Goal: Task Accomplishment & Management: Complete application form

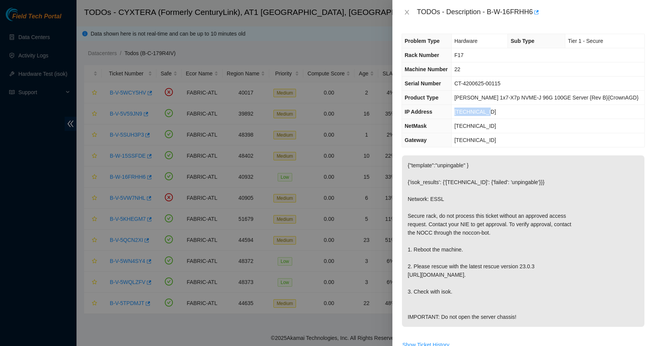
scroll to position [264, 0]
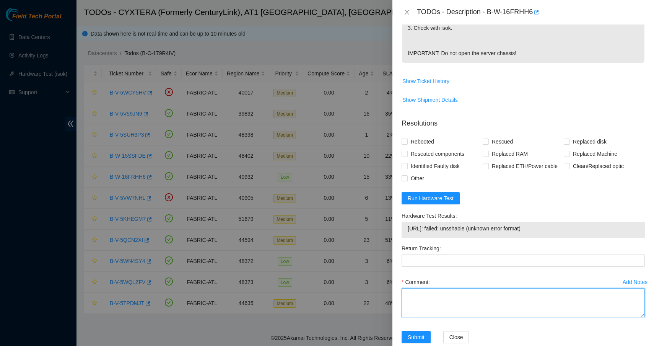
click at [454, 317] on textarea "Comment" at bounding box center [523, 302] width 243 height 29
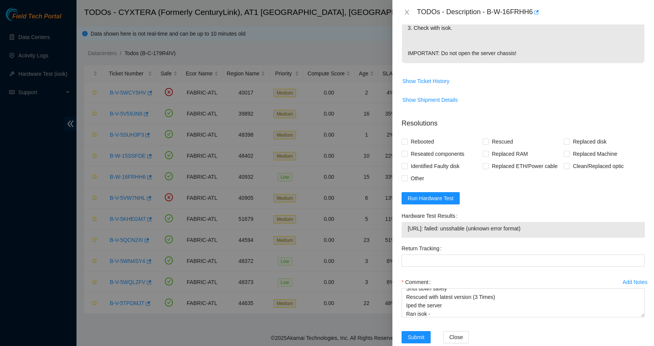
drag, startPoint x: 549, startPoint y: 247, endPoint x: 409, endPoint y: 247, distance: 140.4
click at [409, 233] on span "[URL]: failed: unsshable (unknown error format)" at bounding box center [523, 228] width 231 height 8
copy span "[URL]: failed: unsshable (unknown error format)"
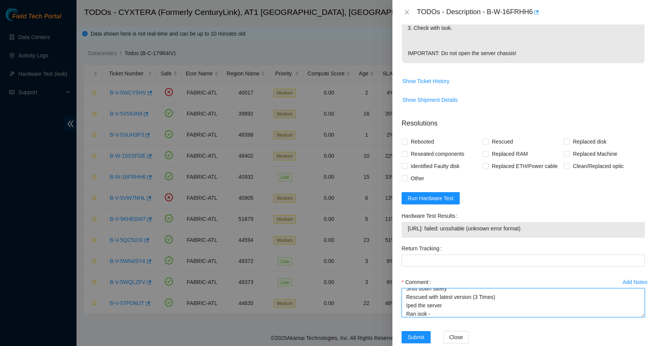
click at [432, 317] on textarea "Shut down safely Rescued with latest version (3 Times) Iped the server Ran isok…" at bounding box center [523, 302] width 243 height 29
paste textarea "[URL]: failed: unsshable (unknown error format)"
paste textarea "you can submit due to isok is not working"
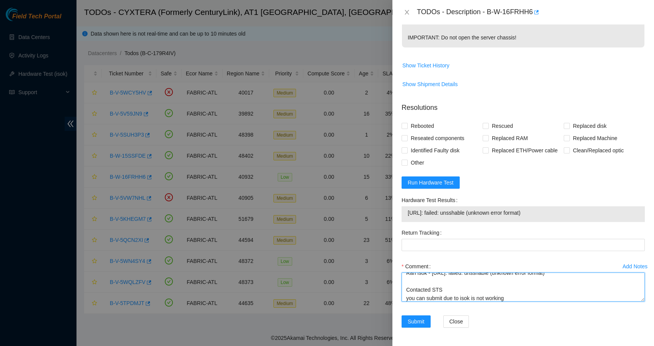
scroll to position [296, 0]
type textarea "Shut down safely Rescued with latest version (3 Times) Iped the server Ran isok…"
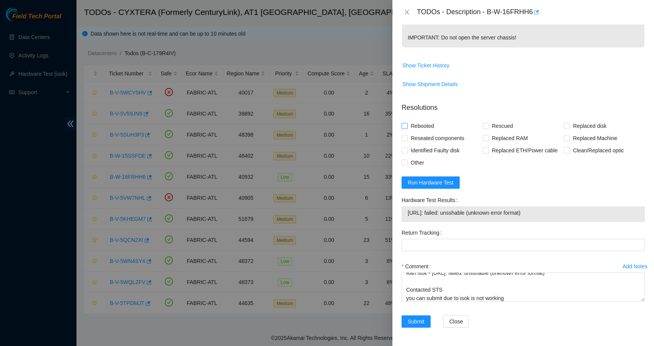
click at [413, 124] on span "Rebooted" at bounding box center [422, 126] width 29 height 12
click at [407, 124] on input "Rebooted" at bounding box center [404, 125] width 5 height 5
checkbox input "true"
click at [489, 126] on span "Rescued" at bounding box center [502, 126] width 27 height 12
click at [488, 126] on input "Rescued" at bounding box center [485, 125] width 5 height 5
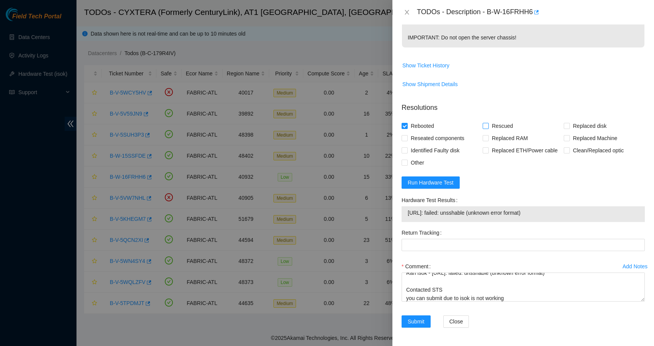
checkbox input "true"
click at [420, 321] on span "Submit" at bounding box center [416, 321] width 17 height 8
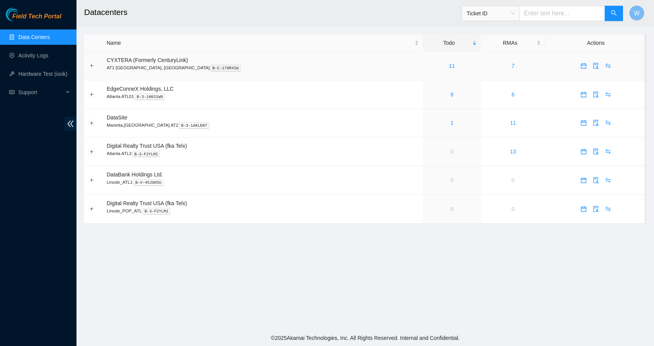
click at [173, 59] on span "CYXTERA (Formerly CenturyLink)" at bounding box center [147, 60] width 81 height 6
click at [449, 65] on link "11" at bounding box center [452, 66] width 6 height 6
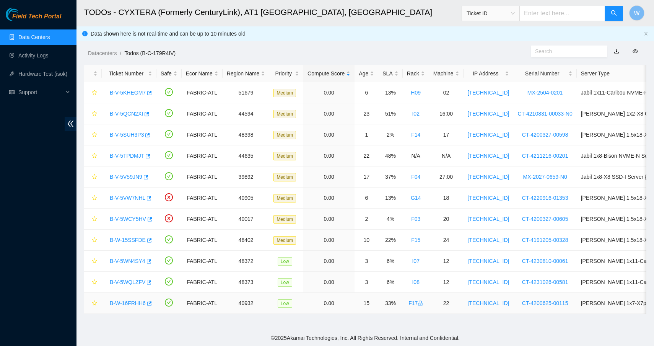
click at [129, 301] on link "B-W-16FRHH6" at bounding box center [128, 303] width 36 height 6
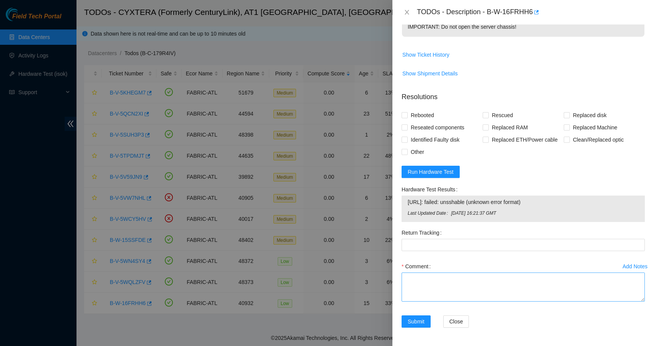
scroll to position [306, 0]
click at [473, 298] on textarea "Comment" at bounding box center [523, 286] width 243 height 29
type textarea "S"
drag, startPoint x: 547, startPoint y: 202, endPoint x: 409, endPoint y: 204, distance: 138.1
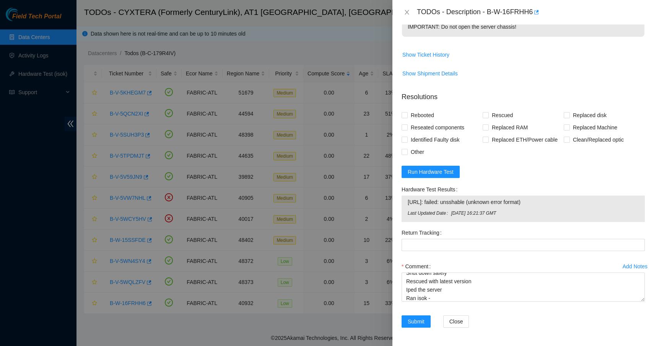
click at [409, 204] on span "[URL]: failed: unsshable (unknown error format)" at bounding box center [523, 202] width 231 height 8
copy span "[URL]: failed: unsshable (unknown error format)"
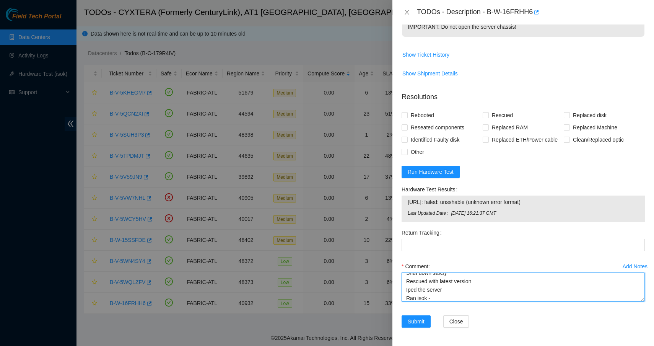
click at [458, 298] on textarea "Shut down safely Rescued with latest version Iped the server Ran isok -" at bounding box center [523, 286] width 243 height 29
paste textarea "[URL]: failed: unsshable (unknown error format)"
paste textarea "you can submit due to isok is not working"
type textarea "Shut down safely Rescued with latest version Iped the server Ran isok - 23.56.2…"
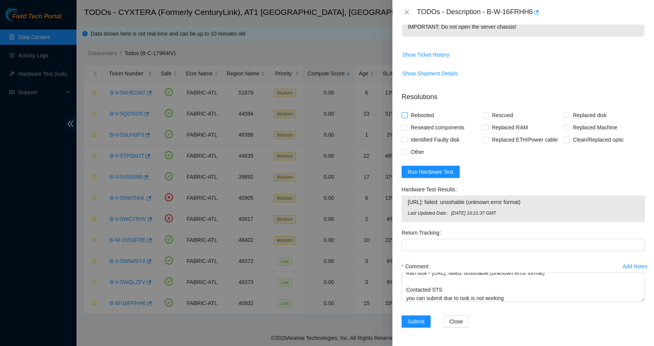
click at [433, 116] on span "Rebooted" at bounding box center [422, 115] width 29 height 12
click at [407, 116] on input "Rebooted" at bounding box center [404, 114] width 5 height 5
checkbox input "true"
click at [486, 114] on input "Rescued" at bounding box center [485, 114] width 5 height 5
checkbox input "true"
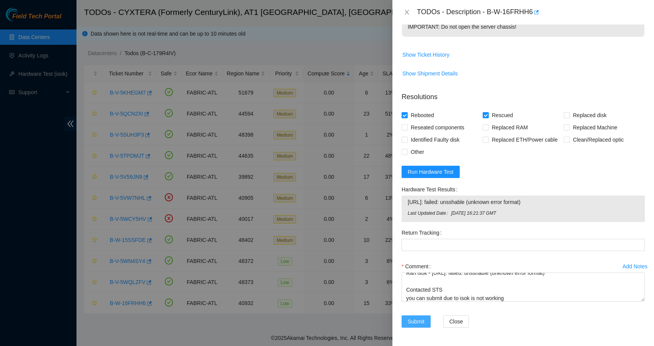
click at [422, 323] on span "Submit" at bounding box center [416, 321] width 17 height 8
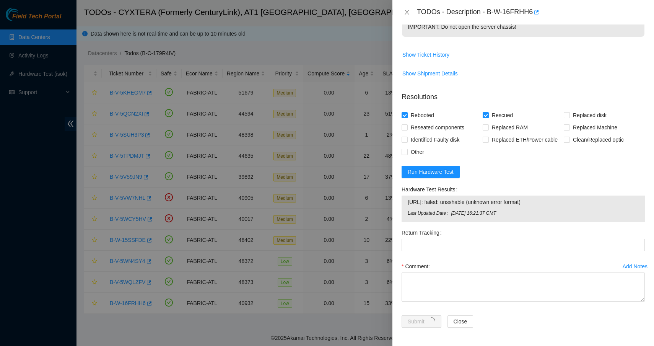
scroll to position [57, 0]
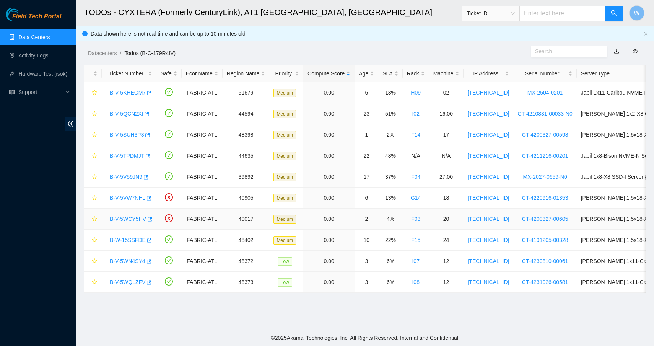
click at [128, 220] on link "B-V-5WCY5HV" at bounding box center [128, 219] width 36 height 6
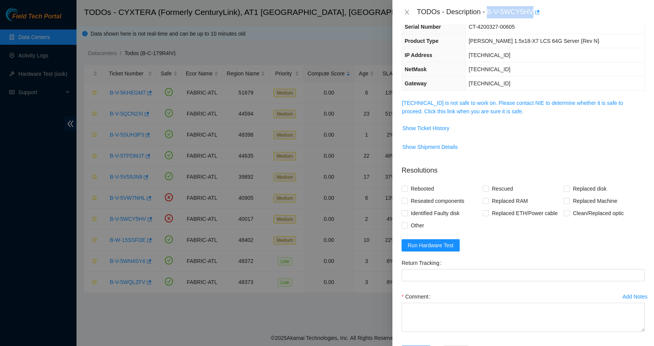
drag, startPoint x: 490, startPoint y: 12, endPoint x: 536, endPoint y: 11, distance: 46.3
click at [536, 11] on div "TODOs - Description - B-V-5WCY5HV" at bounding box center [531, 12] width 228 height 12
copy div "B-V-5WCY5HV"
click at [409, 13] on icon "close" at bounding box center [407, 12] width 6 height 6
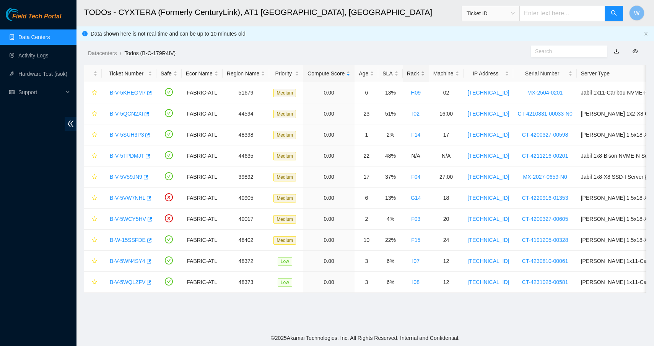
click at [420, 75] on div "Rack" at bounding box center [416, 73] width 18 height 8
click at [118, 113] on link "B-V-5V59JN9" at bounding box center [126, 114] width 33 height 6
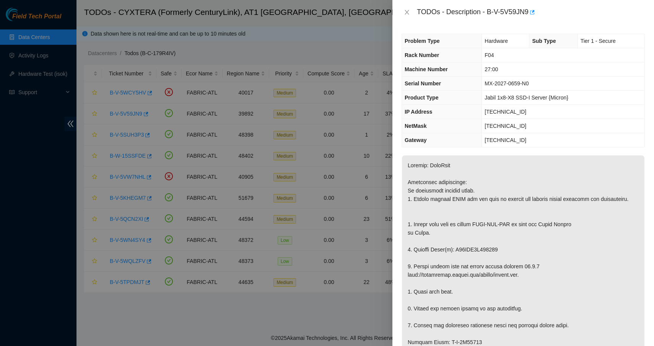
scroll to position [0, 0]
click at [406, 13] on icon "close" at bounding box center [407, 12] width 4 height 5
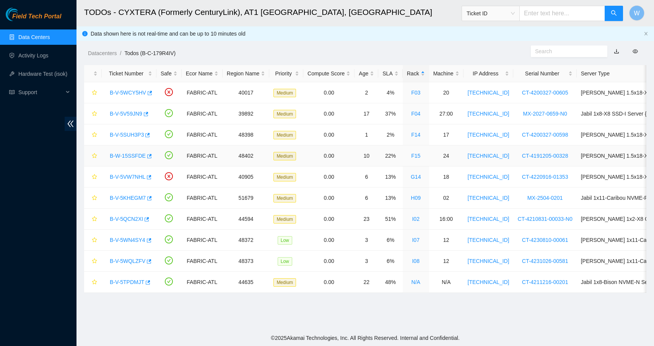
click at [137, 152] on div "B-W-15SSFDE" at bounding box center [129, 156] width 46 height 12
click at [137, 153] on link "B-W-15SSFDE" at bounding box center [128, 156] width 36 height 6
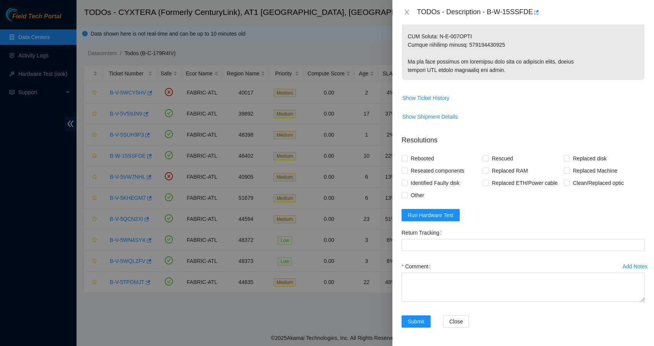
scroll to position [499, 0]
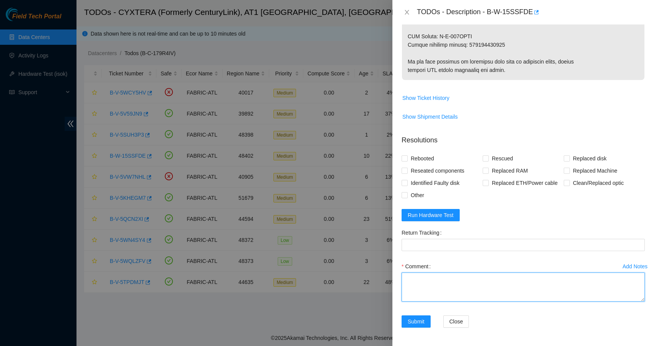
click at [475, 283] on textarea "Comment" at bounding box center [523, 286] width 243 height 29
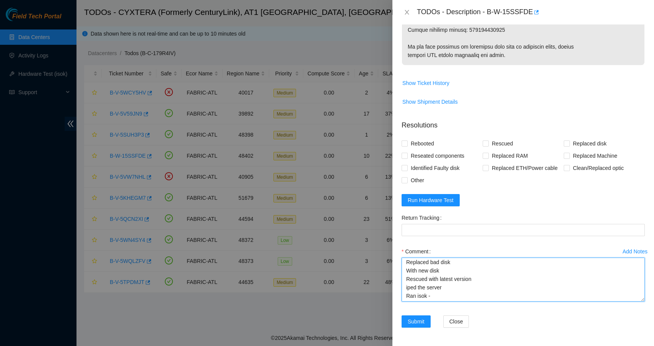
scroll to position [0, 0]
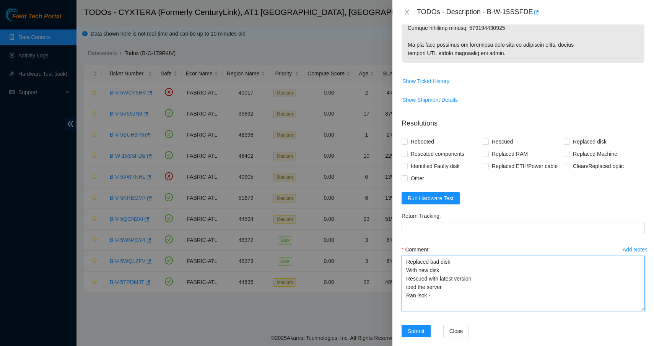
drag, startPoint x: 638, startPoint y: 298, endPoint x: 640, endPoint y: 326, distance: 27.6
click at [640, 325] on div "Add Notes Comment Replaced bad disk With new disk Rescued with latest version i…" at bounding box center [523, 283] width 249 height 81
click at [455, 286] on textarea "Replaced bad disk With new disk Rescued with latest version iped the server Ran…" at bounding box center [523, 284] width 243 height 57
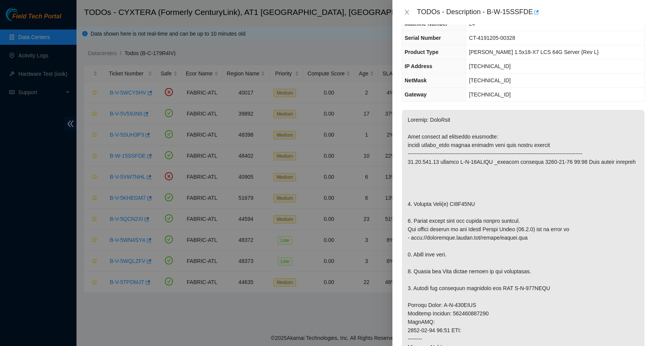
scroll to position [47, 0]
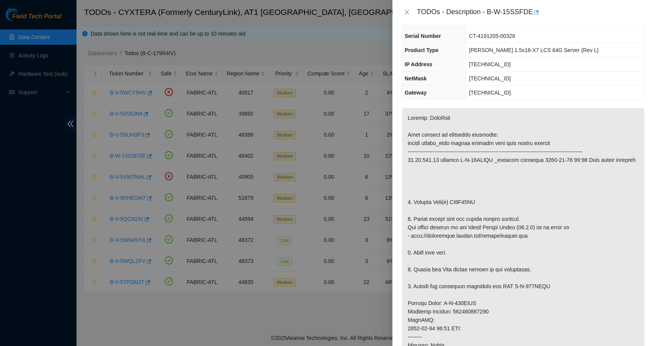
click at [468, 217] on p at bounding box center [523, 311] width 243 height 407
copy p "ZC1C59HD"
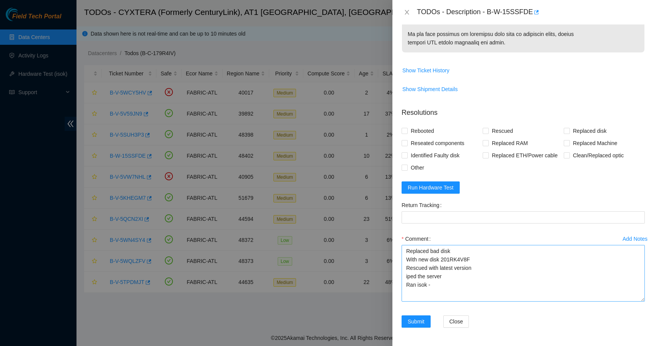
scroll to position [527, 0]
click at [463, 251] on textarea "Replaced bad disk With new disk 201RK4V8F Rescued with latest version iped the …" at bounding box center [523, 273] width 243 height 57
paste textarea "ZC1C59HD"
type textarea "Replaced bad disk ZC1C59HD With new disk 201RK4V8F Rescued with latest version …"
click at [417, 129] on span "Rebooted" at bounding box center [422, 131] width 29 height 12
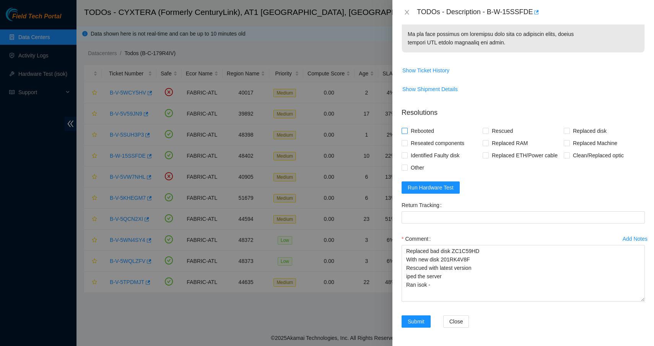
click at [407, 129] on input "Rebooted" at bounding box center [404, 130] width 5 height 5
checkbox input "true"
click at [494, 129] on span "Rescued" at bounding box center [502, 131] width 27 height 12
click at [488, 129] on input "Rescued" at bounding box center [485, 130] width 5 height 5
checkbox input "true"
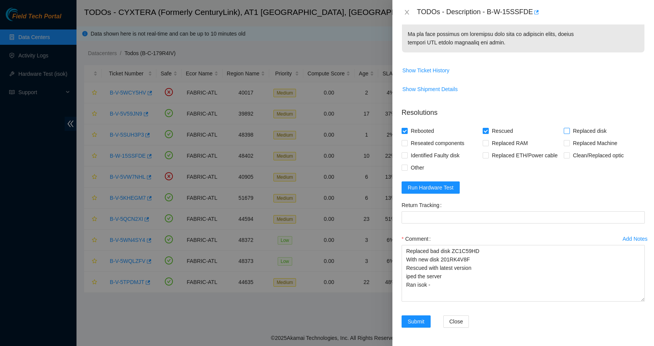
click at [573, 130] on span "Replaced disk" at bounding box center [590, 131] width 40 height 12
click at [569, 130] on input "Replaced disk" at bounding box center [566, 130] width 5 height 5
checkbox input "true"
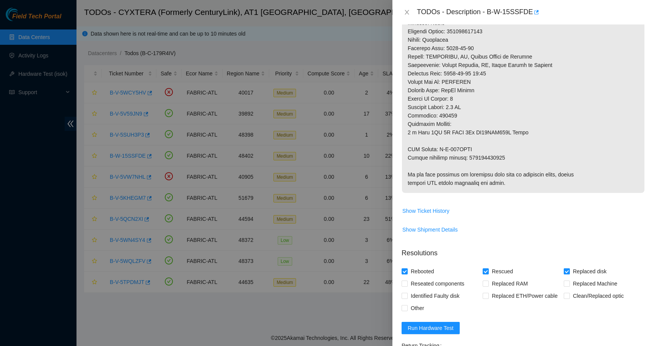
scroll to position [364, 0]
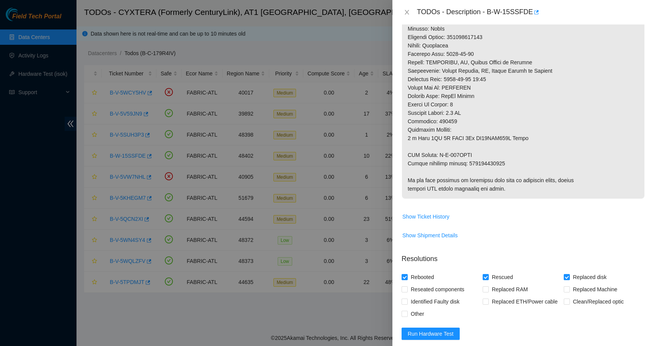
copy p "463470056131"
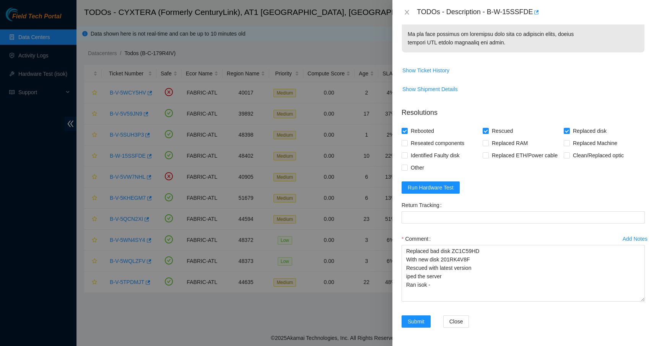
scroll to position [527, 0]
click at [470, 219] on Tracking "Return Tracking" at bounding box center [523, 217] width 243 height 12
paste Tracking "463470056131"
type Tracking "463470056131"
click at [443, 188] on span "Run Hardware Test" at bounding box center [431, 187] width 46 height 8
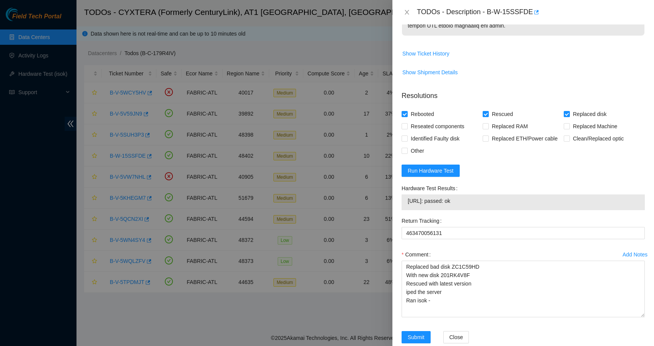
drag, startPoint x: 464, startPoint y: 218, endPoint x: 409, endPoint y: 217, distance: 55.9
click at [409, 205] on span "23.46.145.25: passed: ok" at bounding box center [523, 201] width 231 height 8
copy span "23.46.145.25: passed: ok"
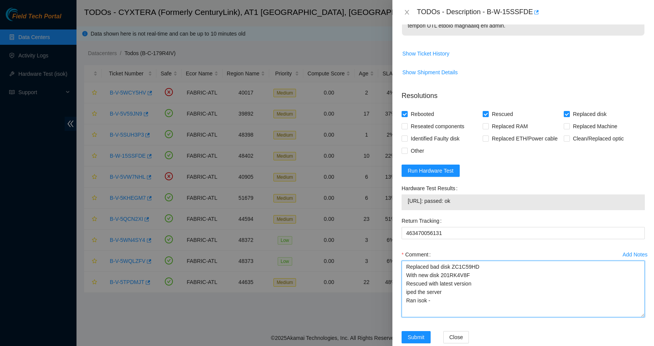
click at [439, 317] on textarea "Replaced bad disk ZC1C59HD With new disk 201RK4V8F Rescued with latest version …" at bounding box center [523, 289] width 243 height 57
paste textarea "23.46.145.25: passed: ok"
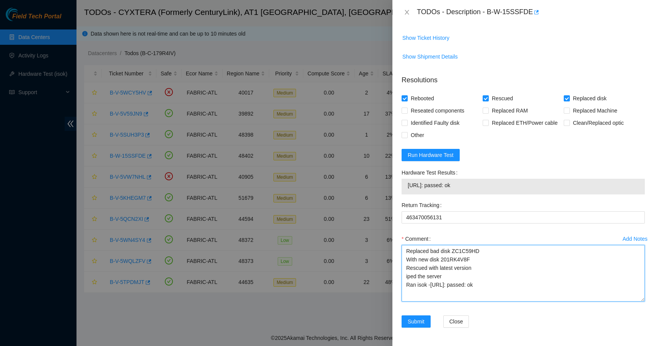
scroll to position [559, 0]
type textarea "Replaced bad disk ZC1C59HD With new disk 201RK4V8F Rescued with latest version …"
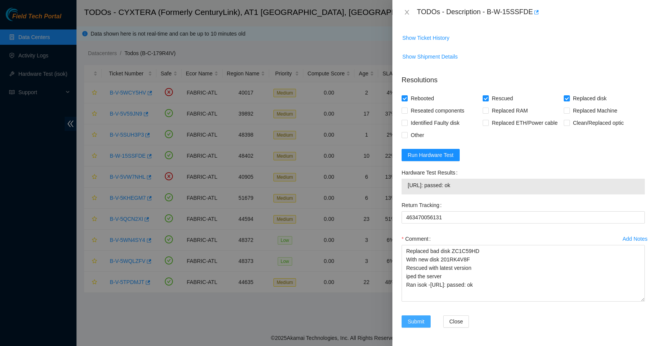
click at [422, 321] on span "Submit" at bounding box center [416, 321] width 17 height 8
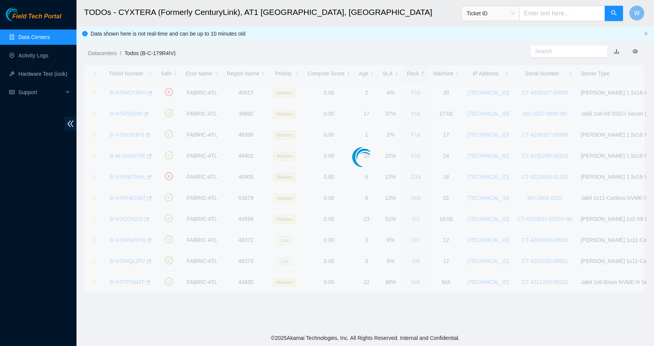
scroll to position [57, 0]
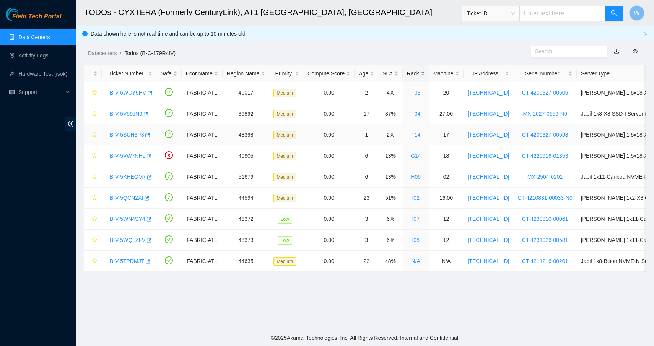
click at [130, 133] on link "B-V-5SUH3P3" at bounding box center [127, 135] width 34 height 6
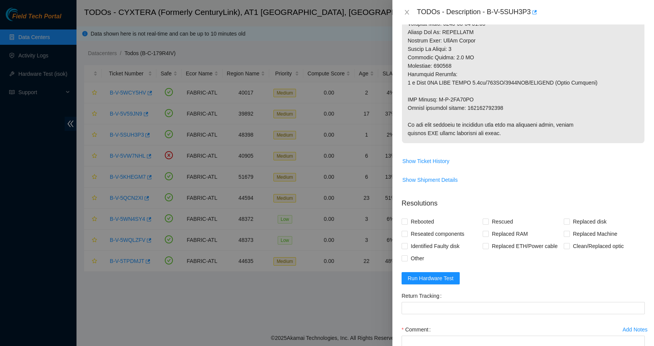
scroll to position [446, 0]
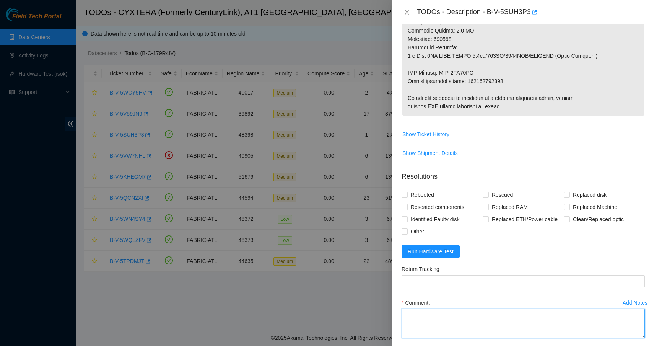
click at [478, 335] on textarea "Comment" at bounding box center [523, 323] width 243 height 29
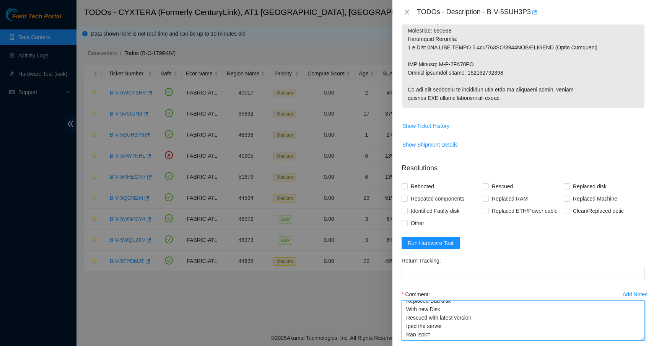
scroll to position [5, 0]
drag, startPoint x: 635, startPoint y: 342, endPoint x: 636, endPoint y: 354, distance: 11.5
click at [636, 345] on html "Field Tech Portal Data Centers Activity Logs Hardware Test (isok) Support TODOs…" at bounding box center [327, 173] width 654 height 346
type textarea "Replaced Bad disk With new Disk Rescued with latest version Iped the server Ran…"
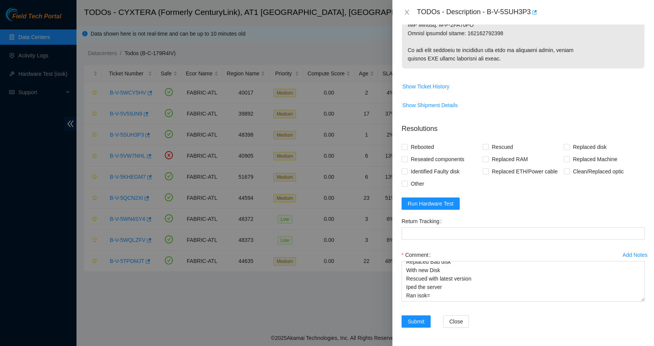
scroll to position [511, 0]
click at [432, 147] on span "Rebooted" at bounding box center [422, 147] width 29 height 12
click at [407, 147] on input "Rebooted" at bounding box center [404, 146] width 5 height 5
checkbox input "true"
click at [489, 150] on span "Rescued" at bounding box center [502, 147] width 27 height 12
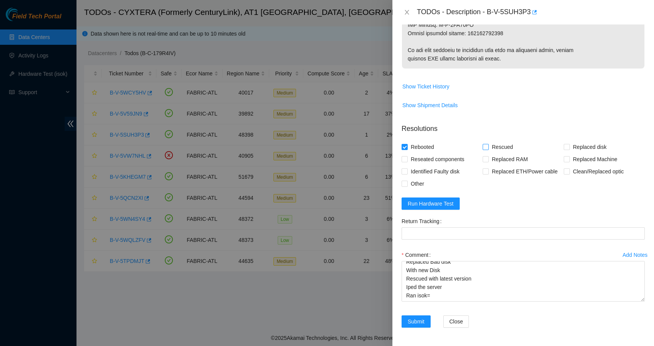
click at [488, 149] on input "Rescued" at bounding box center [485, 146] width 5 height 5
checkbox input "true"
click at [580, 144] on span "Replaced disk" at bounding box center [590, 147] width 40 height 12
click at [569, 144] on input "Replaced disk" at bounding box center [566, 146] width 5 height 5
checkbox input "true"
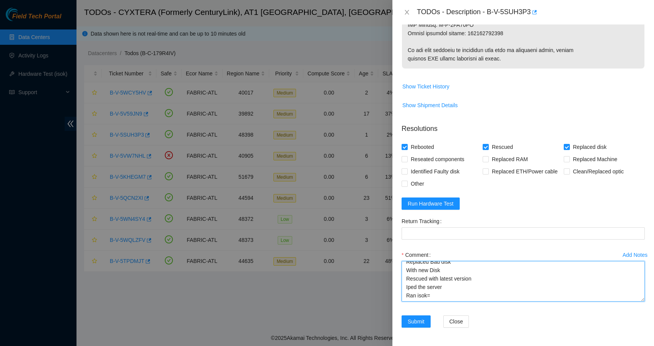
click at [448, 269] on textarea "Replaced Bad disk With new Disk Rescued with latest version Iped the server Ran…" at bounding box center [523, 281] width 243 height 41
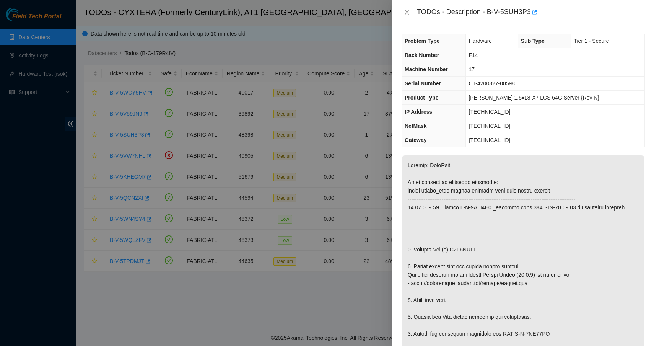
scroll to position [0, 0]
copy p "V1G6ALDC"
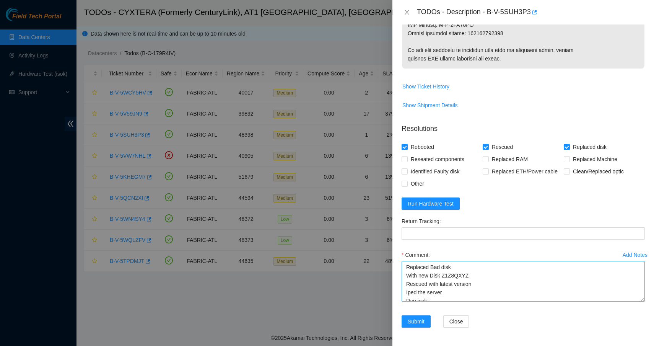
scroll to position [511, 0]
click at [464, 263] on textarea "Replaced Bad disk With new Disk Z1Z8QXYZ Rescued with latest version Iped the s…" at bounding box center [523, 281] width 243 height 41
paste textarea "V1G6ALDC"
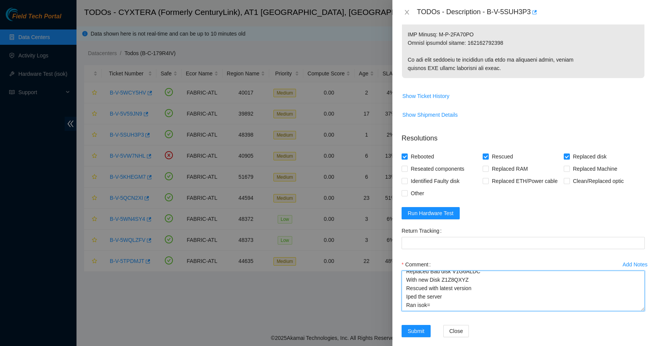
scroll to position [472, 0]
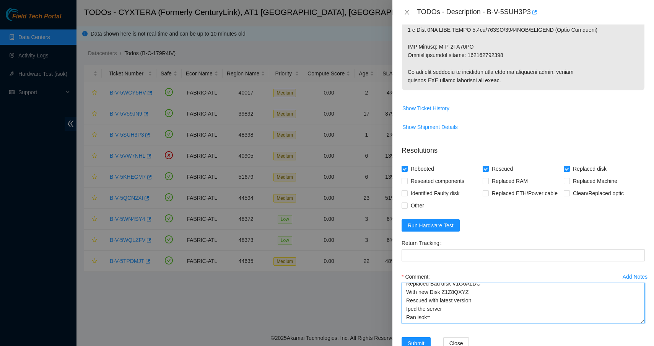
type textarea "Replaced Bad disk V1G6ALDC With new Disk Z1Z8QXYZ Rescued with latest version I…"
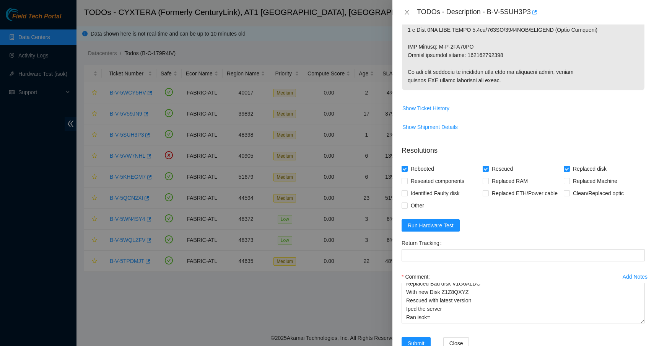
copy p "425421605723"
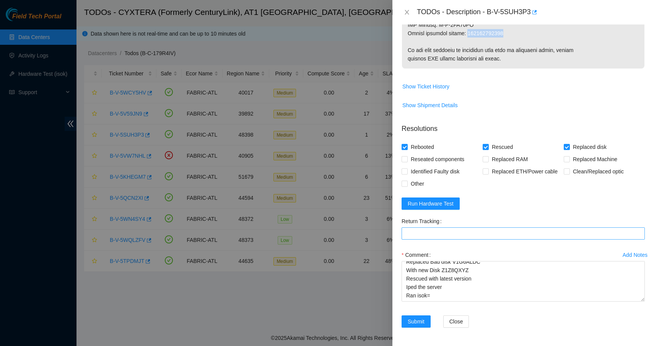
scroll to position [511, 0]
click at [475, 234] on Tracking "Return Tracking" at bounding box center [523, 233] width 243 height 12
paste Tracking "425421605723"
type Tracking "425421605723"
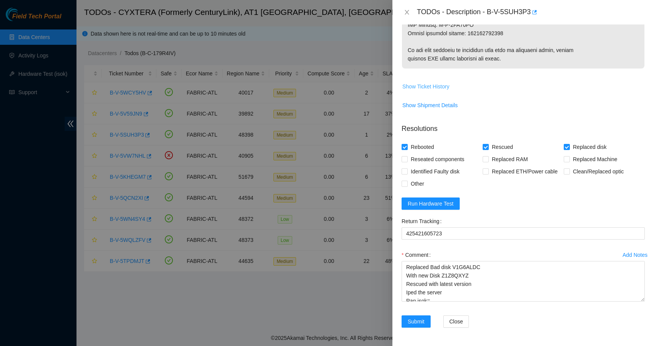
click at [434, 89] on span "Show Ticket History" at bounding box center [426, 86] width 47 height 8
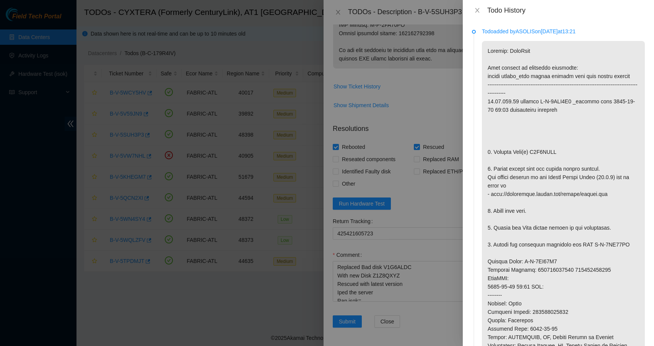
scroll to position [0, 0]
click at [477, 9] on icon "close" at bounding box center [477, 10] width 6 height 6
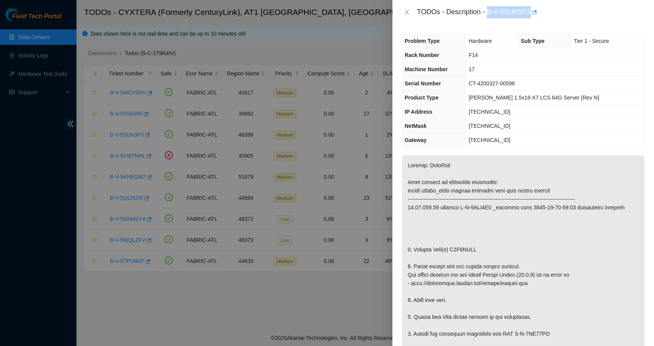
drag, startPoint x: 490, startPoint y: 11, endPoint x: 534, endPoint y: 9, distance: 44.1
click at [534, 9] on div "TODOs - Description - B-V-5SUH3P3" at bounding box center [531, 12] width 228 height 12
copy div "B-V-5SUH3P3"
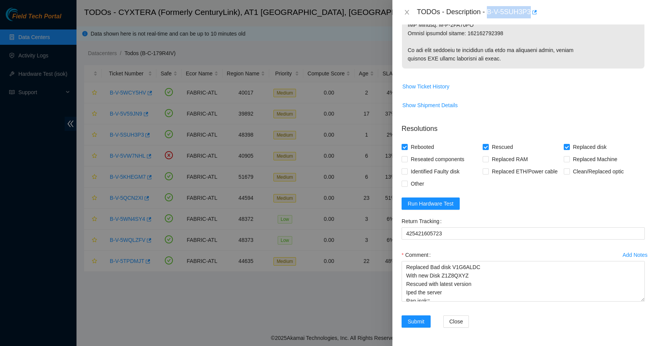
scroll to position [511, 0]
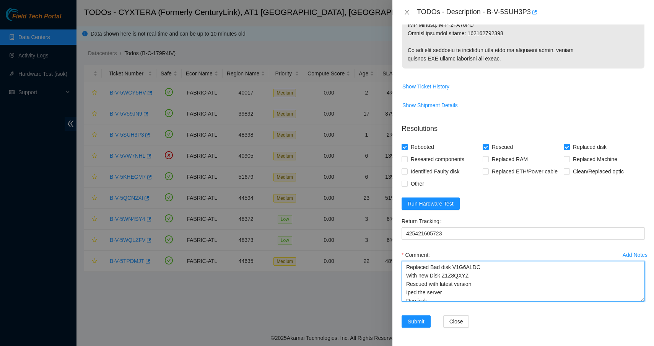
drag, startPoint x: 447, startPoint y: 297, endPoint x: 349, endPoint y: 212, distance: 129.1
click at [349, 212] on div "TODOs - Description - B-V-5SUH3P3 Problem Type Hardware Sub Type Tier 1 - Secur…" at bounding box center [327, 173] width 654 height 346
click at [467, 268] on textarea "Replaced Bad disk V1G6ALDC With new Disk Z1Z8QXYZ Rescued with latest version I…" at bounding box center [523, 281] width 243 height 41
drag, startPoint x: 451, startPoint y: 299, endPoint x: 342, endPoint y: 261, distance: 115.2
click at [342, 261] on div "TODOs - Description - B-V-5SUH3P3 Problem Type Hardware Sub Type Tier 1 - Secur…" at bounding box center [327, 173] width 654 height 346
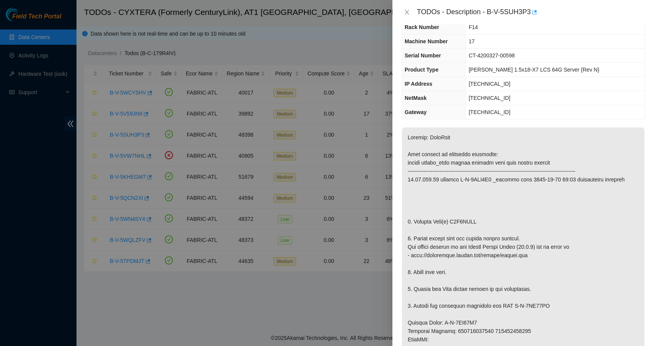
scroll to position [35, 0]
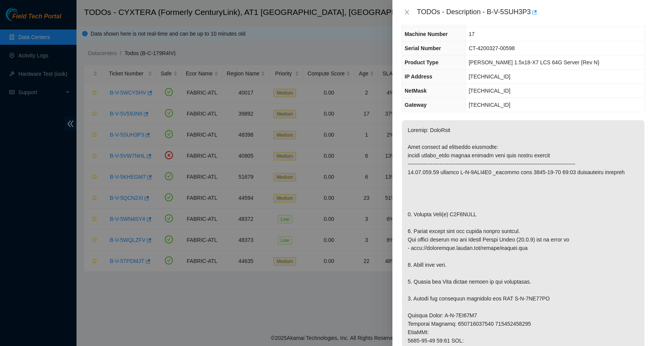
click at [471, 231] on p at bounding box center [523, 323] width 243 height 407
copy p "V1G6ALDC"
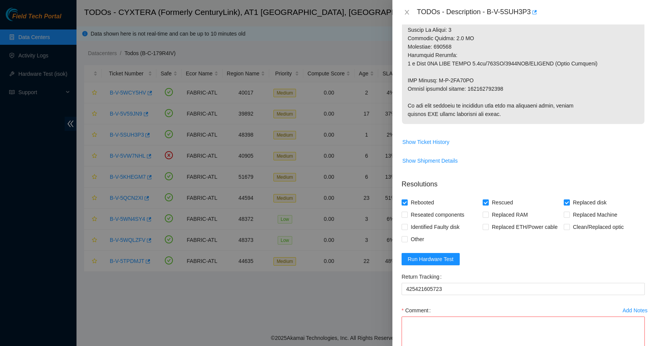
scroll to position [479, 0]
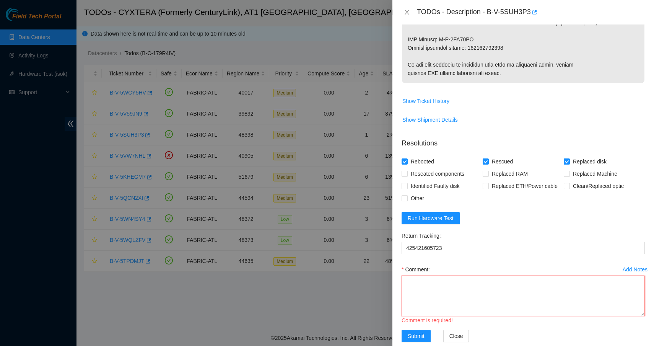
click at [463, 296] on textarea "Comment" at bounding box center [523, 295] width 243 height 41
paste textarea "V1G6ALDC"
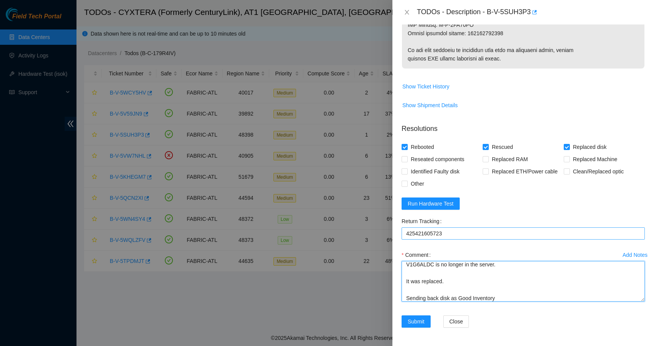
scroll to position [511, 0]
type textarea "V1G6ALDC is no longer in the server. It was replaced. Sending back disk as Good…"
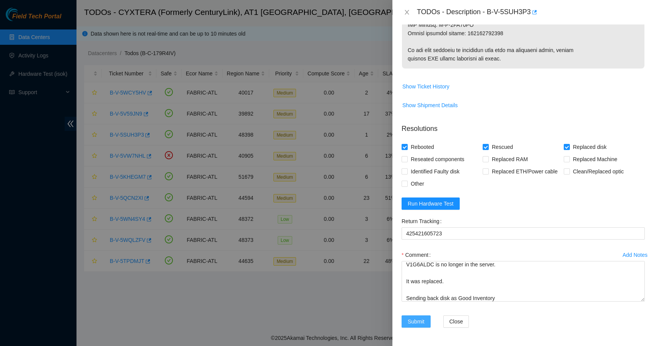
click at [424, 320] on span "Submit" at bounding box center [416, 321] width 17 height 8
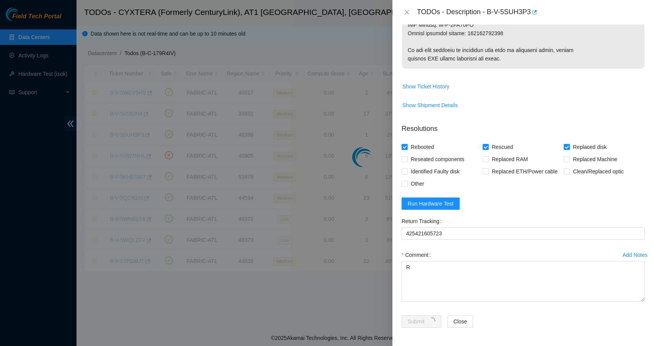
scroll to position [57, 0]
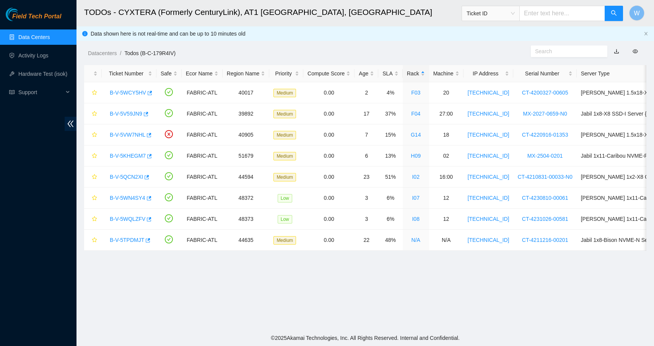
click at [275, 291] on main "TODOs - CYXTERA (Formerly CenturyLink), AT1 Atlanta, GA Ticket ID W Data shown …" at bounding box center [366, 165] width 578 height 330
click at [137, 114] on link "B-V-5V59JN9" at bounding box center [126, 114] width 33 height 6
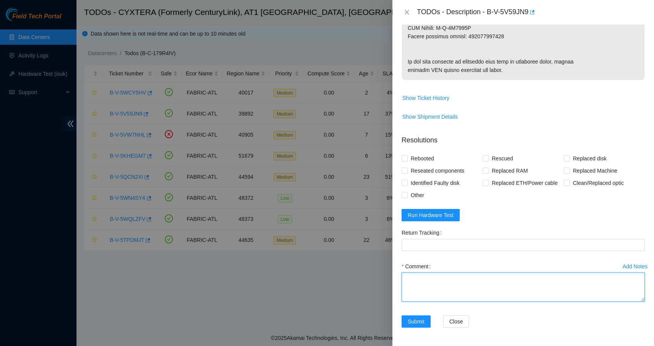
scroll to position [541, 0]
click at [478, 290] on textarea "Comment" at bounding box center [523, 286] width 243 height 29
type textarea "Replaced bad disk With new disk Rescued with latest version iped the server Ran…"
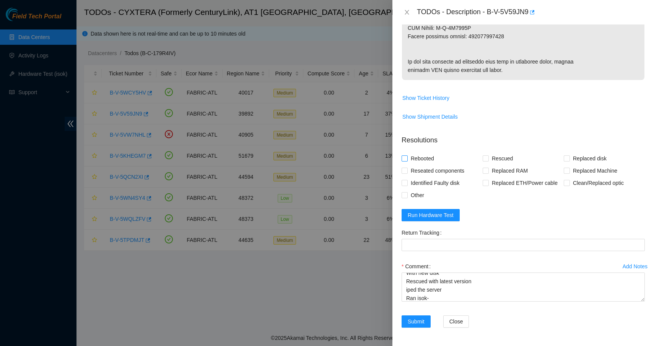
click at [430, 161] on span "Rebooted" at bounding box center [422, 158] width 29 height 12
click at [407, 161] on input "Rebooted" at bounding box center [404, 157] width 5 height 5
checkbox input "true"
click at [484, 161] on span at bounding box center [486, 158] width 6 height 6
click at [484, 161] on input "Rescued" at bounding box center [485, 157] width 5 height 5
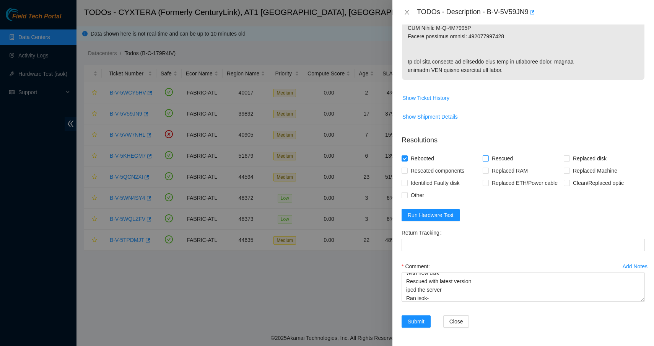
checkbox input "true"
click at [570, 162] on span "Replaced disk" at bounding box center [590, 158] width 40 height 12
click at [569, 161] on input "Replaced disk" at bounding box center [566, 157] width 5 height 5
checkbox input "true"
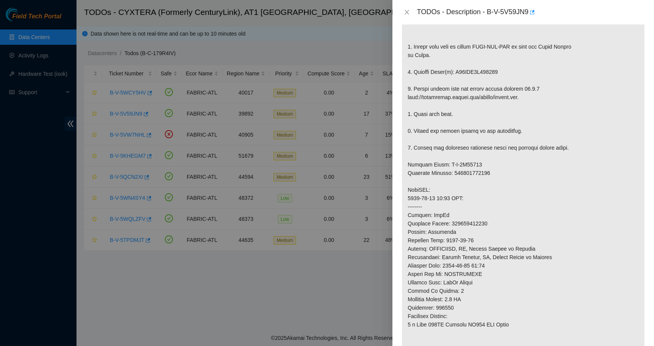
scroll to position [0, 0]
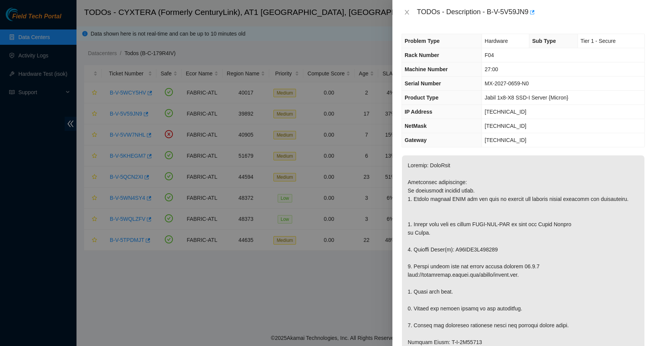
copy p "S45NNA0T207348"
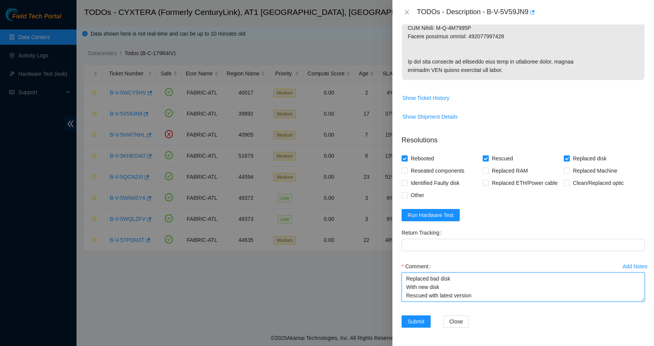
click at [476, 279] on textarea "Replaced bad disk With new disk Rescued with latest version iped the server Ran…" at bounding box center [523, 286] width 243 height 29
paste textarea "S45NNA0T207348"
click at [463, 288] on textarea "Replaced bad disk S45NNA0T207348 With new disk Rescued with latest version iped…" at bounding box center [523, 286] width 243 height 29
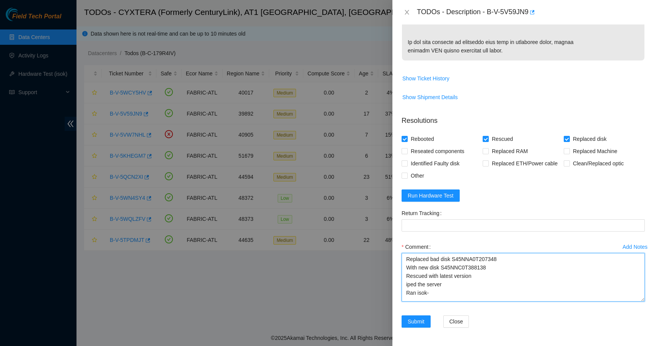
drag, startPoint x: 636, startPoint y: 296, endPoint x: 635, endPoint y: 315, distance: 19.5
click at [635, 301] on textarea "Replaced bad disk S45NNA0T207348 With new disk S45NNC0T388138 Rescued with late…" at bounding box center [523, 277] width 243 height 49
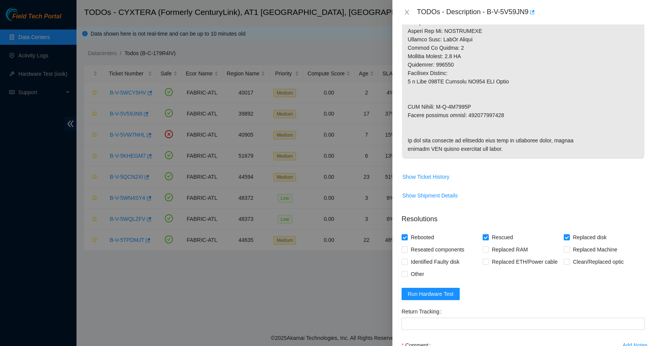
scroll to position [412, 0]
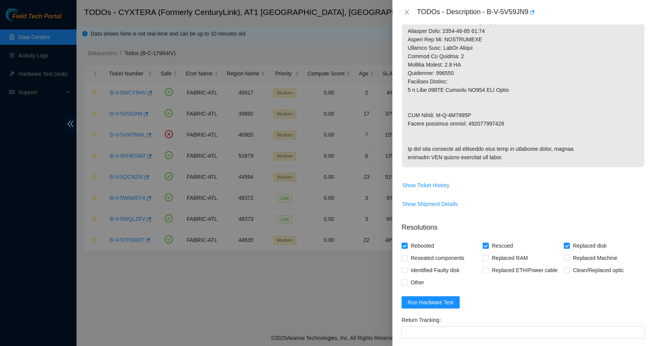
type textarea "Replaced bad disk S45NNA0T207348 With new disk S45NNC0T388138 Rescued with late…"
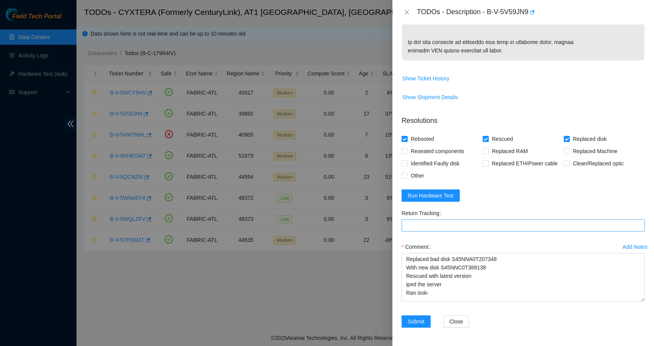
scroll to position [561, 0]
click at [478, 227] on Tracking "Return Tracking" at bounding box center [523, 225] width 243 height 12
paste Tracking "473665215693"
type Tracking "473665215693"
click at [433, 193] on span "Run Hardware Test" at bounding box center [431, 195] width 46 height 8
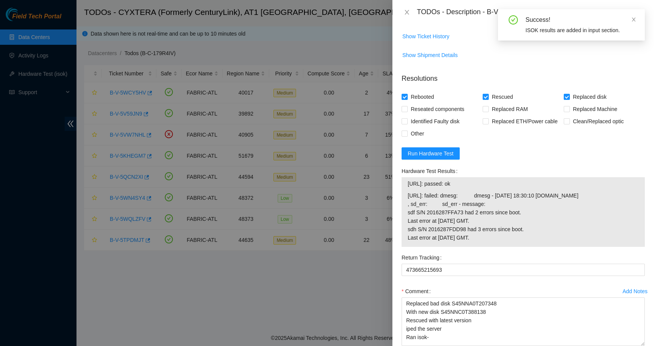
drag, startPoint x: 477, startPoint y: 225, endPoint x: 409, endPoint y: 226, distance: 68.9
click at [409, 188] on span "23.222.13.184: passed: ok" at bounding box center [523, 183] width 231 height 8
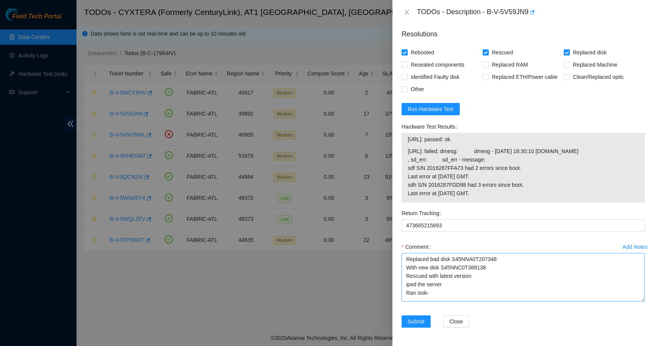
scroll to position [656, 0]
click at [446, 295] on textarea "Replaced bad disk S45NNA0T207348 With new disk S45NNC0T388138 Rescued with late…" at bounding box center [523, 277] width 243 height 49
paste textarea "23.222.13.184: passed: ok"
type textarea "Replaced bad disk S45NNA0T207348 With new disk S45NNC0T388138 Rescued with late…"
click at [419, 321] on span "Submit" at bounding box center [416, 321] width 17 height 8
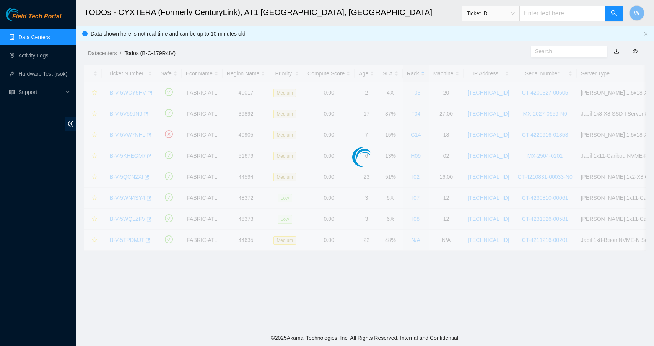
scroll to position [57, 0]
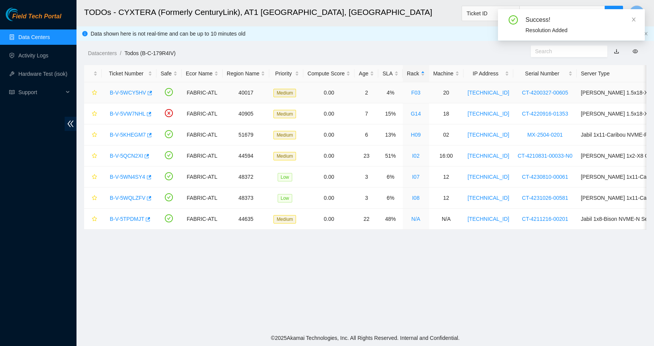
click at [134, 92] on link "B-V-5WCY5HV" at bounding box center [128, 93] width 36 height 6
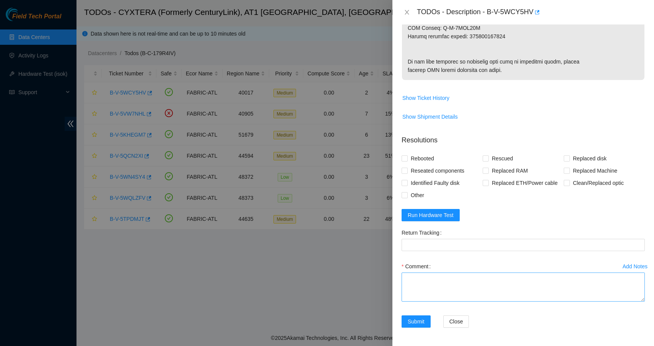
scroll to position [474, 0]
click at [433, 283] on textarea "Comment" at bounding box center [523, 286] width 243 height 29
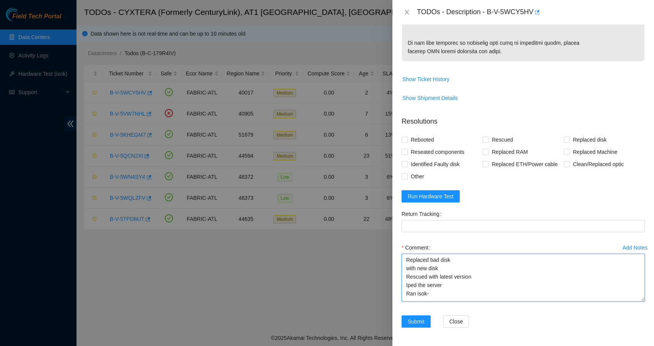
scroll to position [0, 0]
drag, startPoint x: 637, startPoint y: 298, endPoint x: 637, endPoint y: 319, distance: 20.7
click at [637, 301] on textarea "Replaced bad disk with new disk Rescued with latest version Iped the server Ran…" at bounding box center [523, 278] width 243 height 48
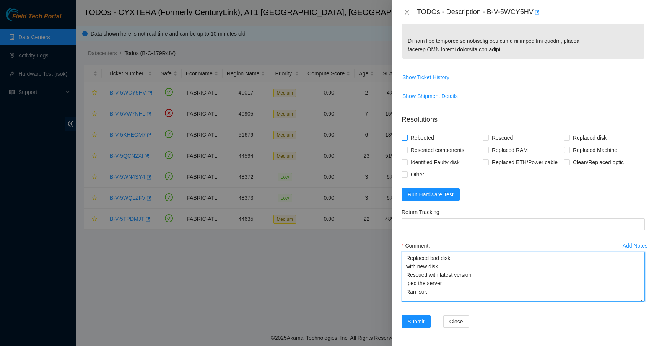
type textarea "Replaced bad disk with new disk Rescued with latest version Iped the server Ran…"
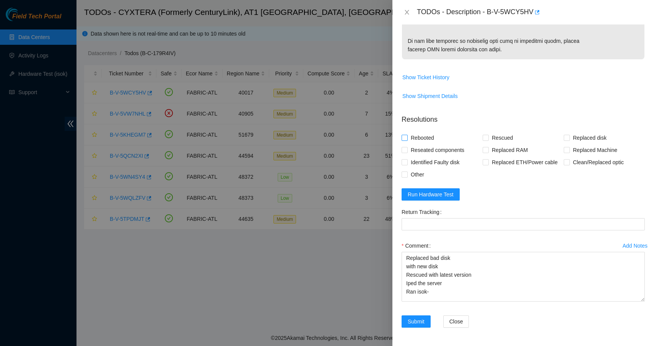
click at [427, 144] on span "Rebooted" at bounding box center [422, 138] width 29 height 12
click at [407, 140] on input "Rebooted" at bounding box center [404, 137] width 5 height 5
checkbox input "true"
click at [500, 144] on span "Rescued" at bounding box center [502, 138] width 27 height 12
click at [488, 140] on input "Rescued" at bounding box center [485, 137] width 5 height 5
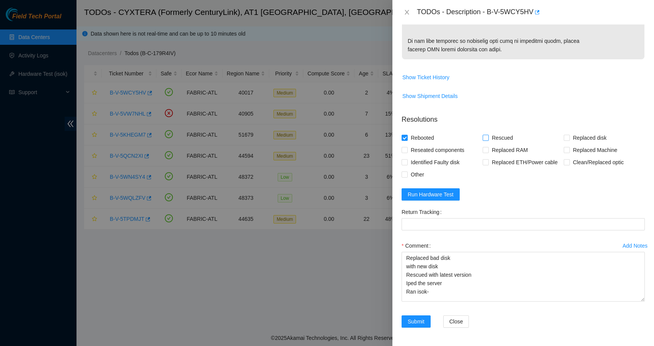
checkbox input "true"
click at [570, 144] on span "Replaced disk" at bounding box center [590, 138] width 40 height 12
click at [569, 140] on input "Replaced disk" at bounding box center [566, 137] width 5 height 5
checkbox input "true"
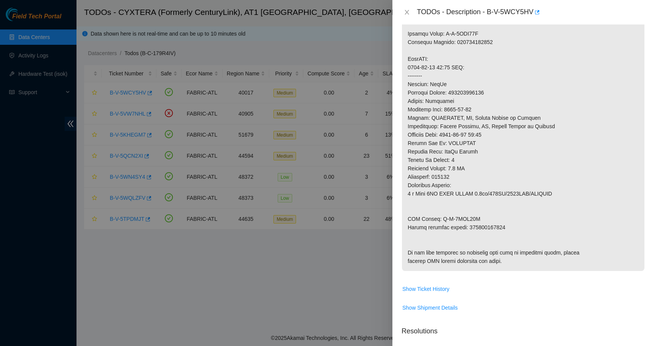
scroll to position [151, 0]
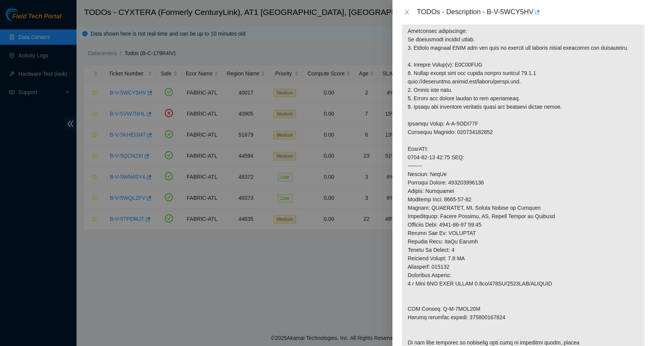
click at [477, 72] on p at bounding box center [523, 182] width 243 height 357
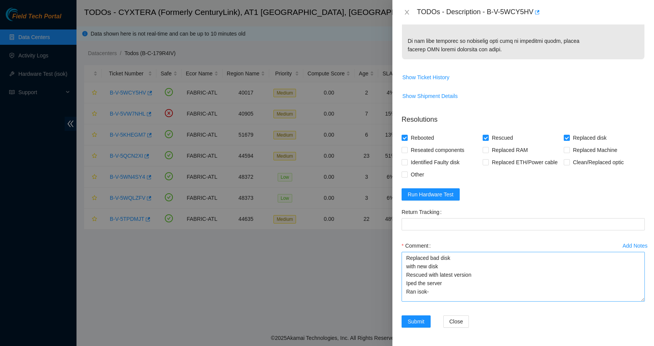
scroll to position [495, 0]
click at [463, 259] on textarea "Replaced bad disk with new disk Rescued with latest version Iped the server Ran…" at bounding box center [523, 277] width 243 height 50
paste textarea "V1G07VKH"
click at [455, 267] on textarea "Replaced bad disk V1G07VKH with new disk Rescued with latest version Iped the s…" at bounding box center [523, 277] width 243 height 50
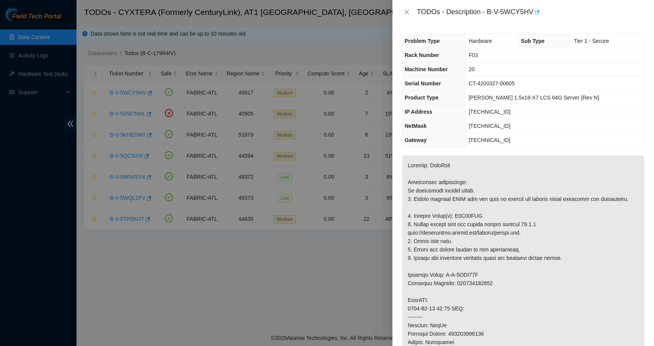
scroll to position [0, 0]
type textarea "Replaced bad disk V1G07VKH with new disk Z1Z8N4HW Rescued with latest version I…"
click at [473, 223] on p at bounding box center [523, 333] width 243 height 357
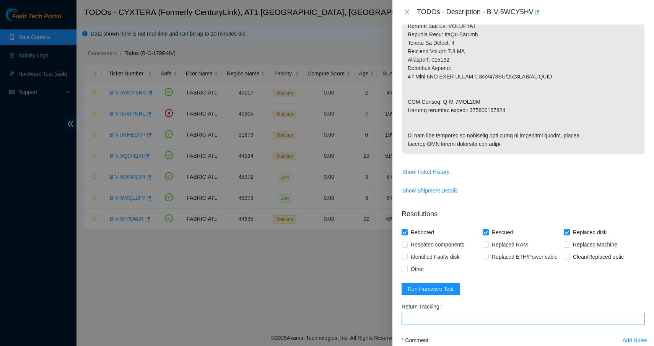
scroll to position [358, 0]
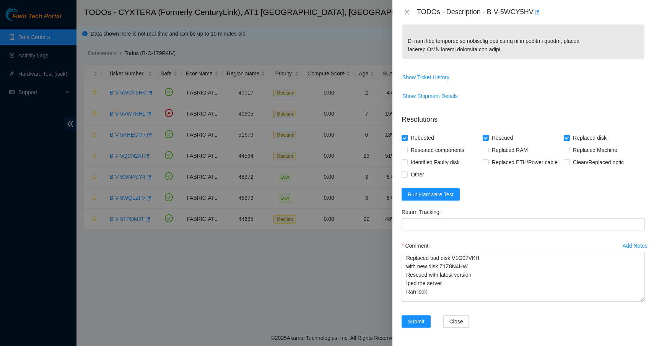
scroll to position [495, 0]
click at [474, 218] on Tracking "Return Tracking" at bounding box center [523, 224] width 243 height 12
paste Tracking "463470060156"
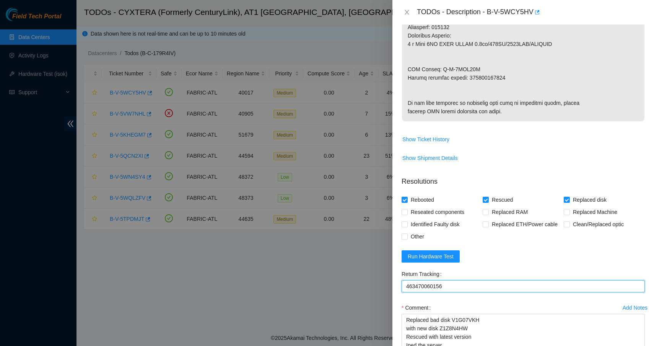
scroll to position [414, 0]
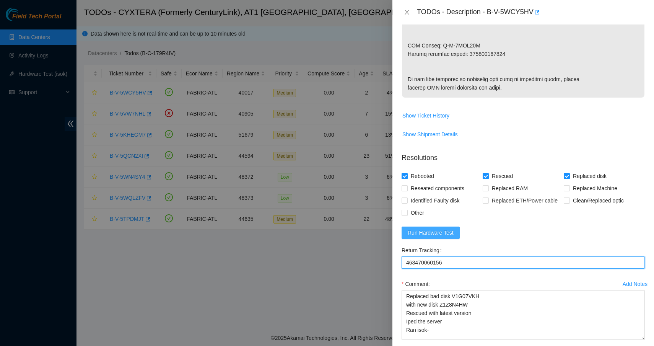
type Tracking "463470060156"
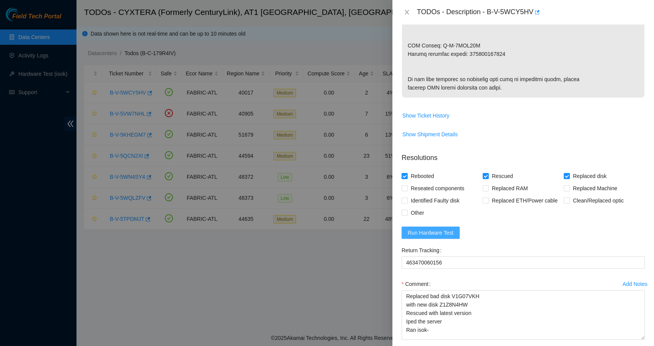
click at [447, 237] on span "Run Hardware Test" at bounding box center [431, 232] width 46 height 8
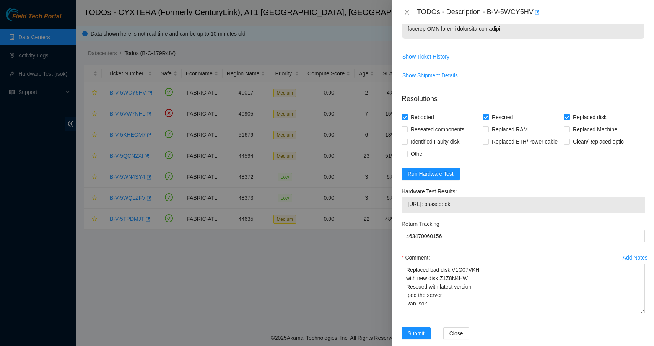
scroll to position [479, 0]
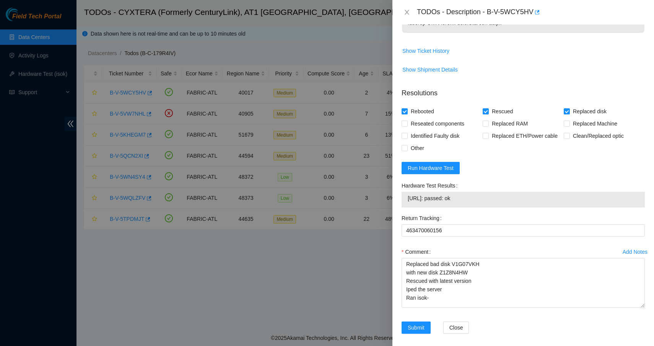
drag, startPoint x: 475, startPoint y: 238, endPoint x: 409, endPoint y: 240, distance: 66.6
click at [409, 202] on span "23.222.13.23: passed: ok" at bounding box center [523, 198] width 231 height 8
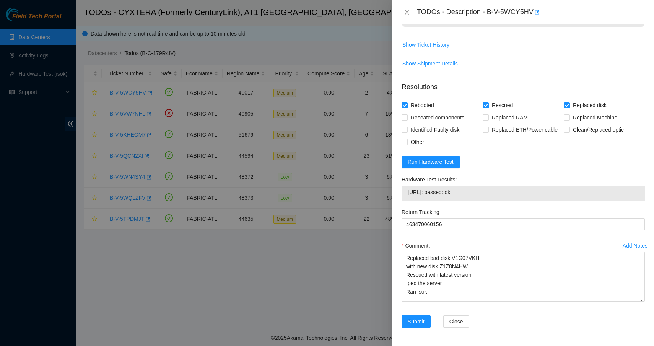
scroll to position [527, 0]
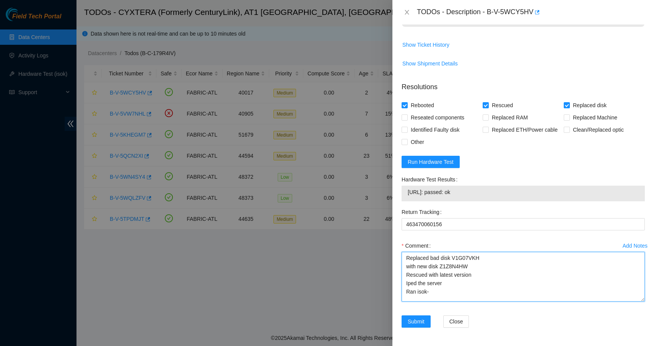
click at [438, 293] on textarea "Replaced bad disk V1G07VKH with new disk Z1Z8N4HW Rescued with latest version I…" at bounding box center [523, 277] width 243 height 50
paste textarea "23.222.13.23: passed: ok"
type textarea "Replaced bad disk V1G07VKH with new disk Z1Z8N4HW Rescued with latest version I…"
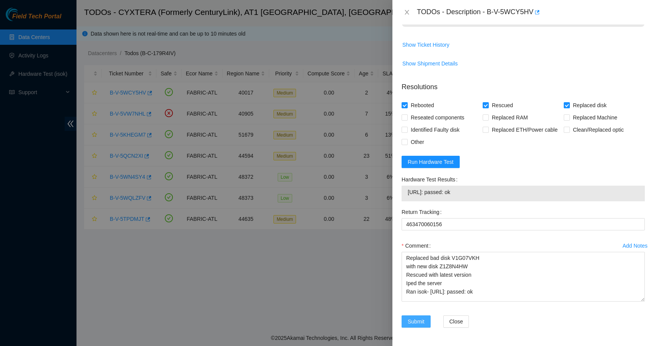
click at [421, 322] on span "Submit" at bounding box center [416, 321] width 17 height 8
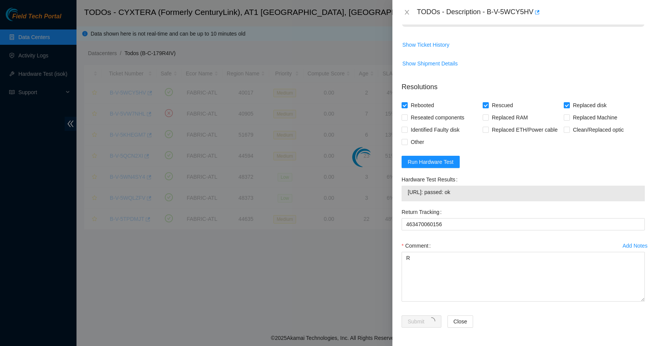
scroll to position [57, 0]
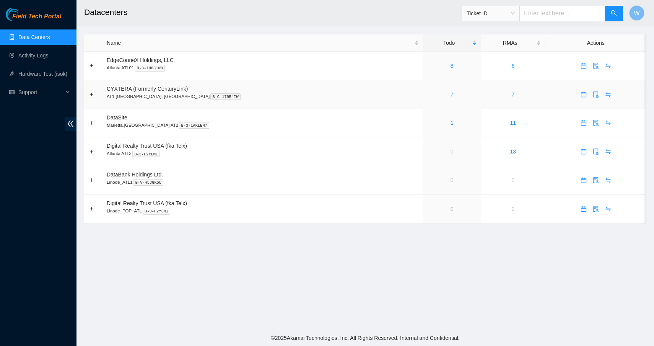
click at [451, 93] on link "7" at bounding box center [452, 94] width 3 height 6
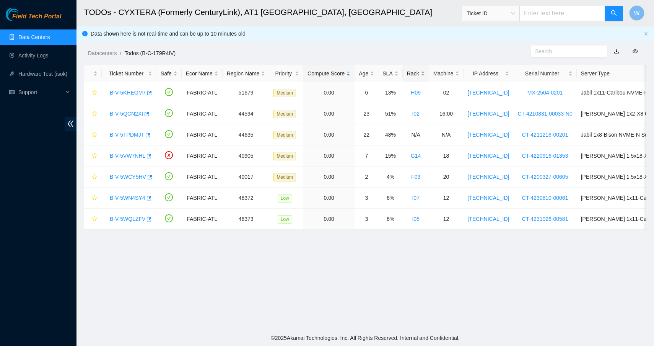
click at [423, 72] on div "Rack" at bounding box center [416, 73] width 18 height 8
click at [134, 133] on link "B-V-5KHEGM7" at bounding box center [128, 135] width 36 height 6
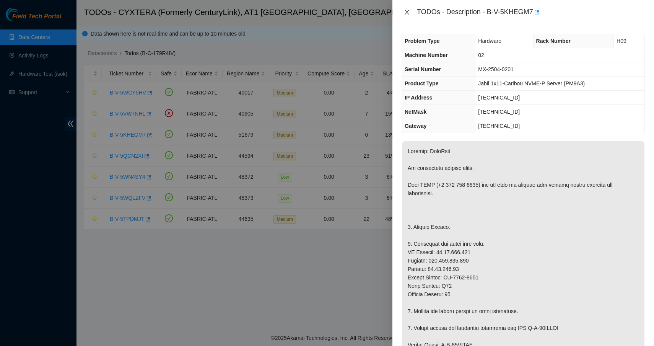
click at [407, 9] on button "Close" at bounding box center [407, 12] width 11 height 7
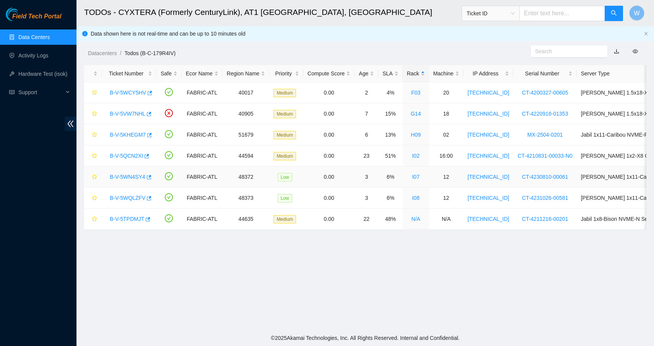
click at [116, 177] on link "B-V-5WN4SY4" at bounding box center [128, 177] width 36 height 6
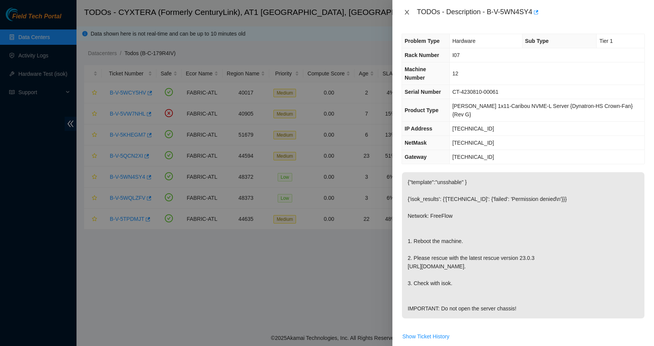
click at [407, 12] on icon "close" at bounding box center [407, 12] width 4 height 5
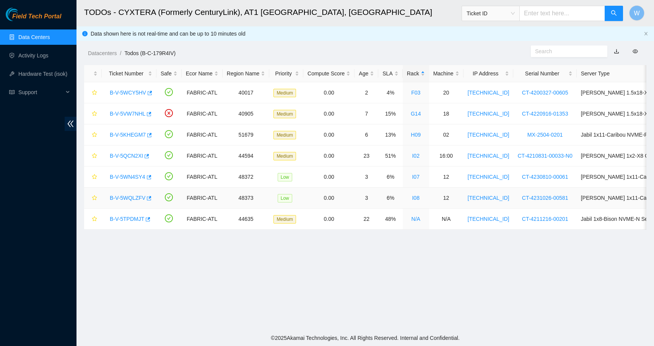
click at [134, 192] on div "B-V-5WQLZFV" at bounding box center [129, 198] width 46 height 12
click at [134, 199] on link "B-V-5WQLZFV" at bounding box center [128, 198] width 36 height 6
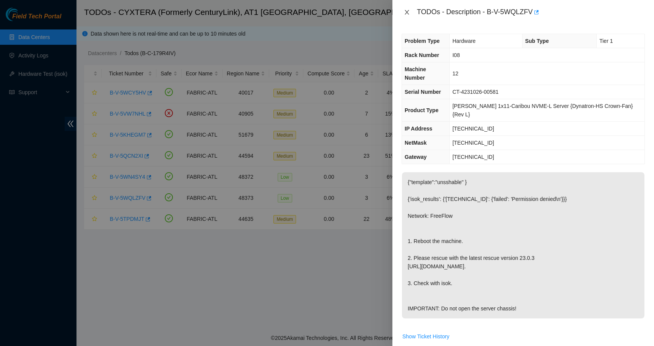
click at [406, 11] on icon "close" at bounding box center [407, 12] width 6 height 6
